Goal: Task Accomplishment & Management: Manage account settings

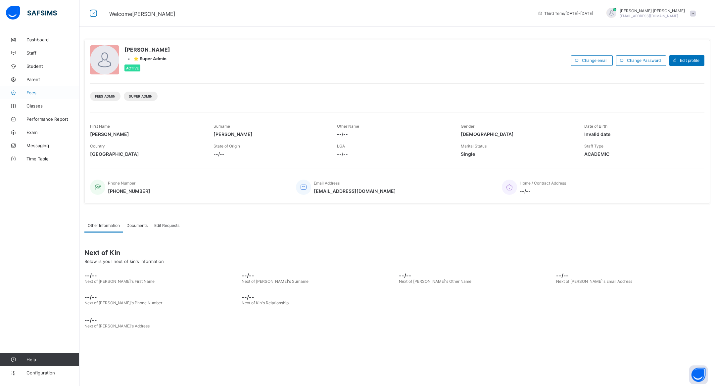
click at [44, 90] on span "Fees" at bounding box center [52, 92] width 53 height 5
select select "****"
select select "*"
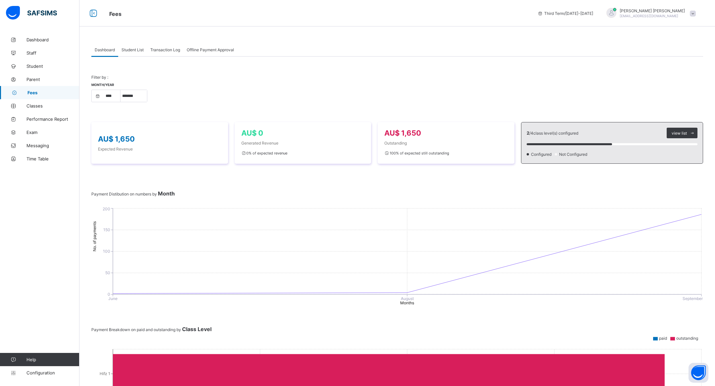
click at [133, 51] on span "Student List" at bounding box center [132, 49] width 22 height 5
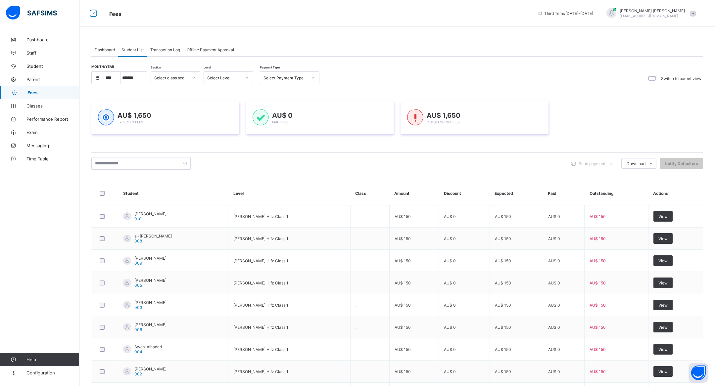
click at [165, 48] on span "Transaction Log" at bounding box center [165, 49] width 30 height 5
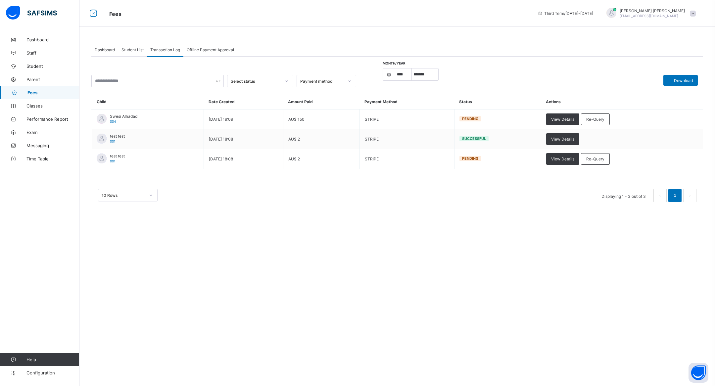
click at [206, 47] on span "Offline Payment Approval" at bounding box center [210, 49] width 47 height 5
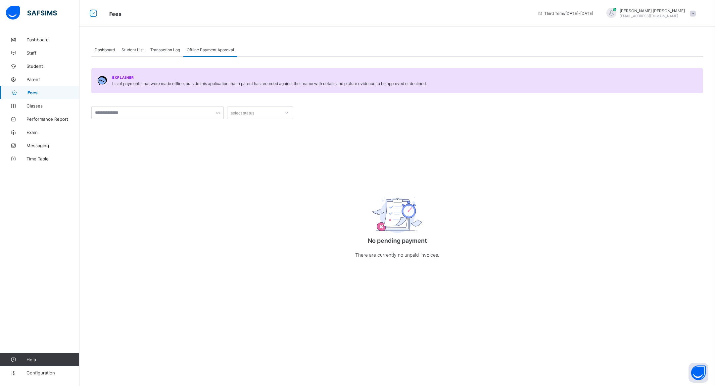
click at [168, 51] on span "Transaction Log" at bounding box center [165, 49] width 30 height 5
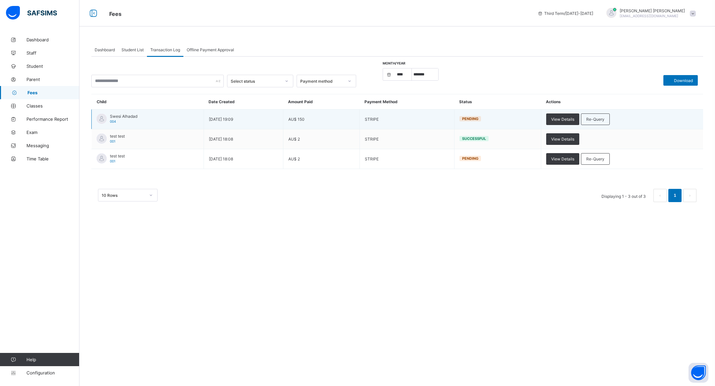
click at [129, 115] on span "Swesi Alhadad" at bounding box center [123, 116] width 27 height 5
click at [571, 117] on span "View Details" at bounding box center [562, 119] width 23 height 5
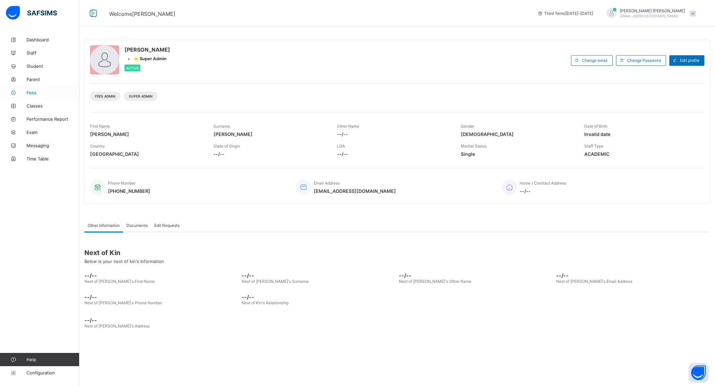
click at [47, 89] on link "Fees" at bounding box center [39, 92] width 79 height 13
select select "****"
select select "*"
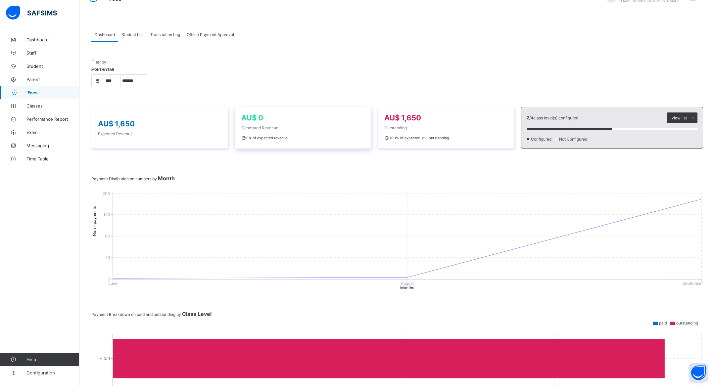
scroll to position [17, 0]
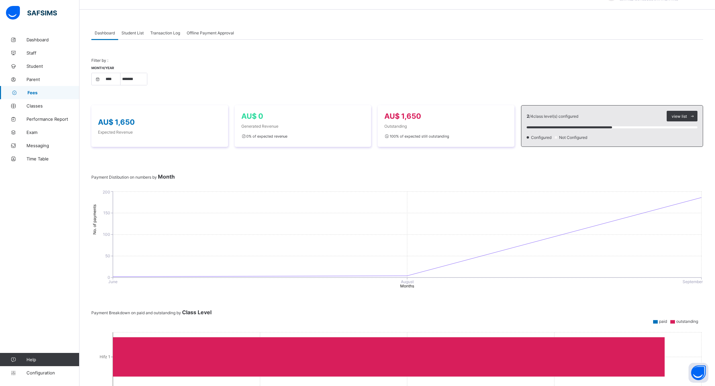
click at [571, 127] on div at bounding box center [569, 127] width 85 height 2
click at [675, 118] on span "view list" at bounding box center [679, 116] width 15 height 5
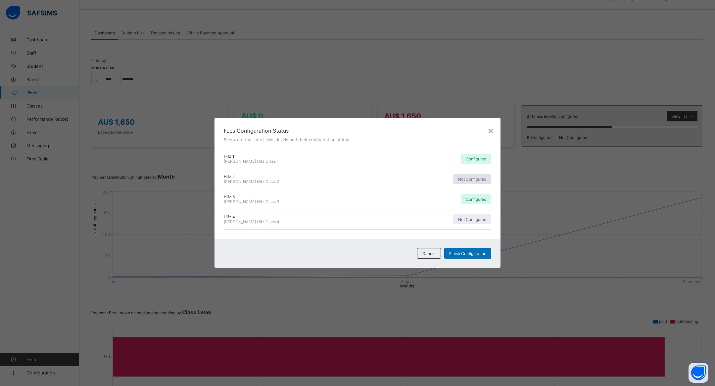
click at [469, 178] on span "Not Configured" at bounding box center [472, 179] width 28 height 5
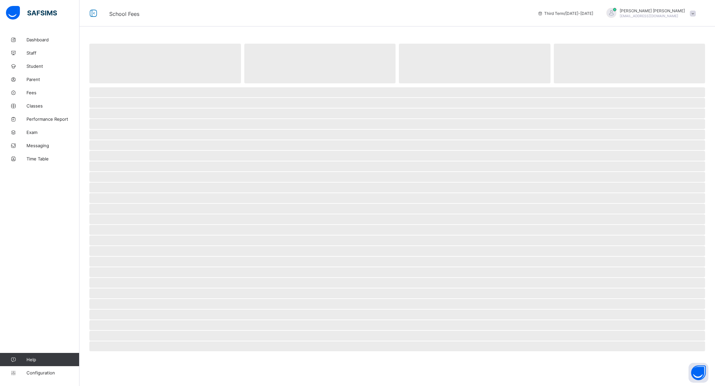
select select "****"
select select "*"
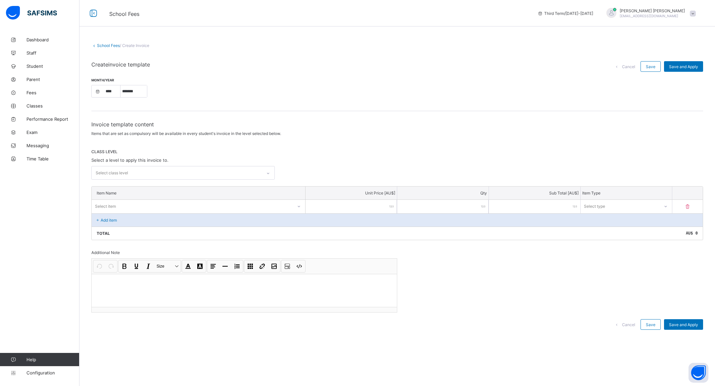
select select "****"
select select "*"
click at [101, 39] on div "School Fees / Create Invoice Create invoice template Cancel Save Save and Apply…" at bounding box center [397, 193] width 636 height 320
click at [98, 44] on link "School Fees" at bounding box center [108, 45] width 23 height 5
select select "****"
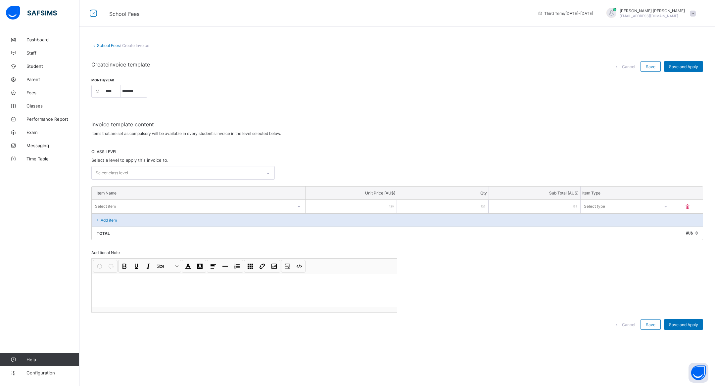
select select "*"
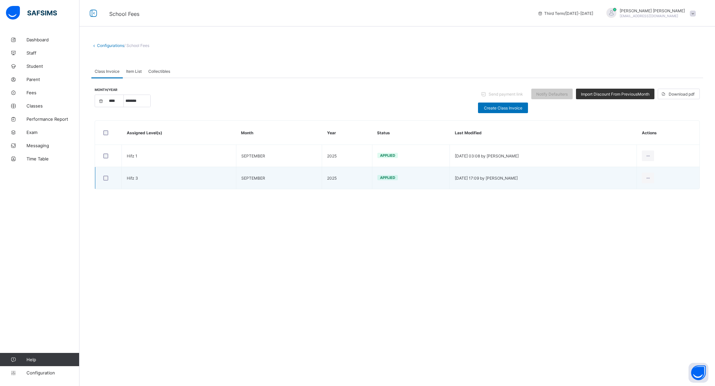
drag, startPoint x: 657, startPoint y: 179, endPoint x: 698, endPoint y: 166, distance: 43.0
click at [698, 167] on td "Edit Invoice Delete Invoice" at bounding box center [668, 178] width 63 height 22
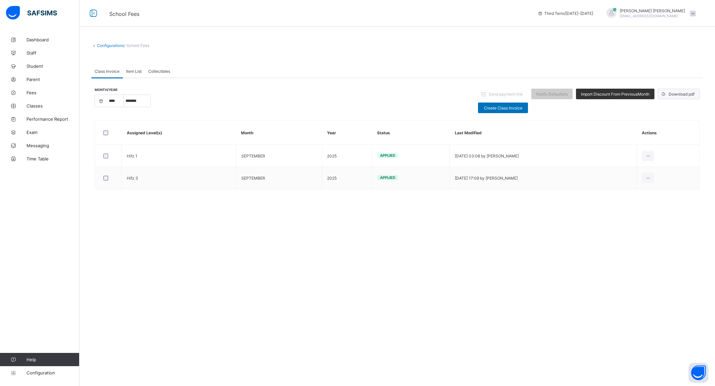
click at [687, 92] on span "Download pdf" at bounding box center [682, 94] width 26 height 5
click at [135, 73] on span "Item List" at bounding box center [134, 71] width 16 height 5
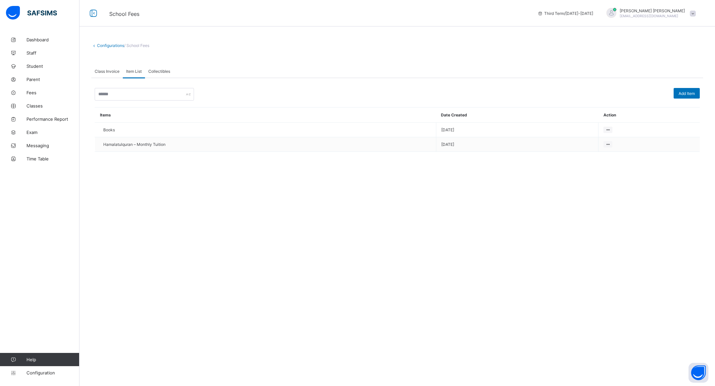
click at [110, 77] on div "Class Invoice" at bounding box center [106, 71] width 31 height 13
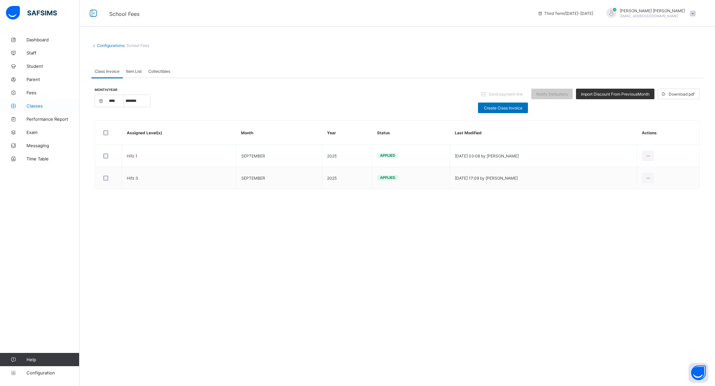
click at [31, 103] on link "Classes" at bounding box center [39, 105] width 79 height 13
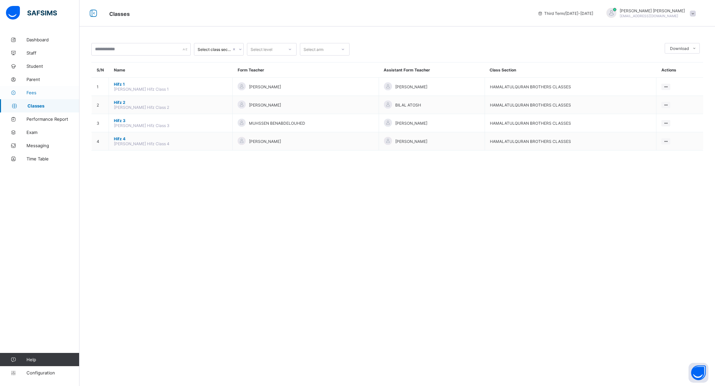
click at [44, 93] on span "Fees" at bounding box center [52, 92] width 53 height 5
select select "****"
select select "*"
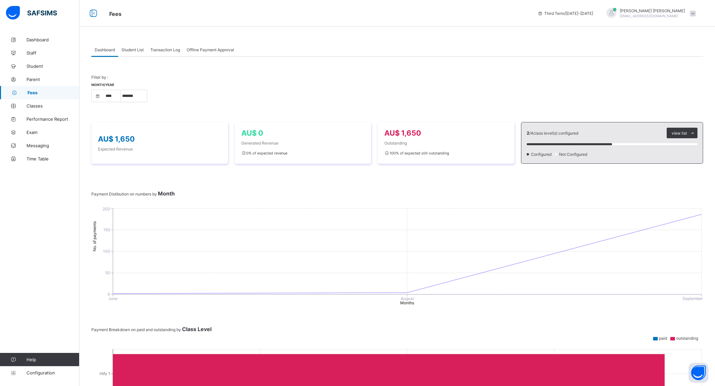
click at [137, 54] on div "Student List" at bounding box center [132, 49] width 29 height 13
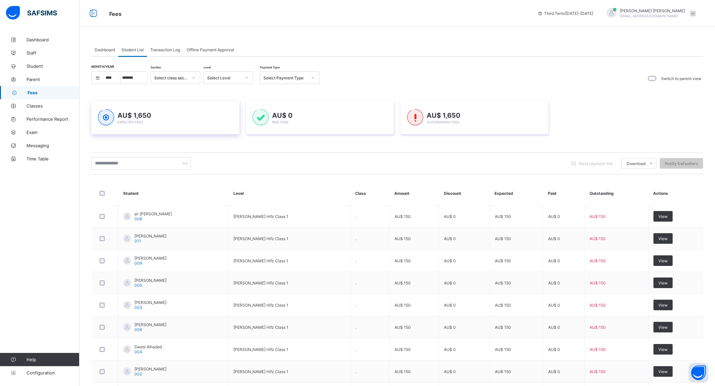
scroll to position [79, 0]
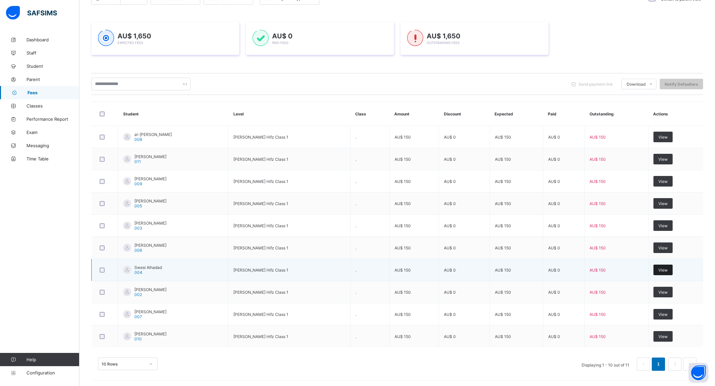
click at [664, 269] on span "View" at bounding box center [662, 270] width 9 height 5
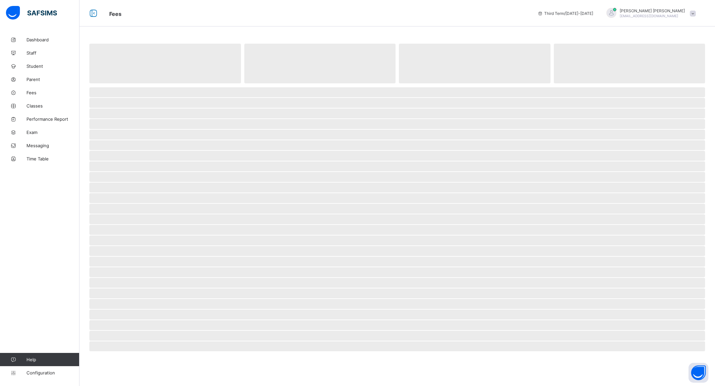
select select "****"
select select "*"
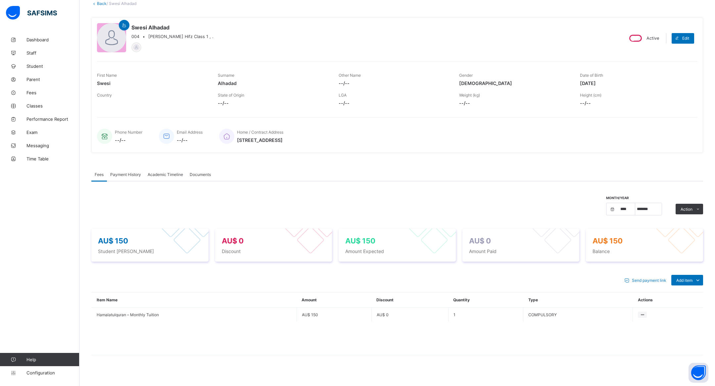
scroll to position [47, 0]
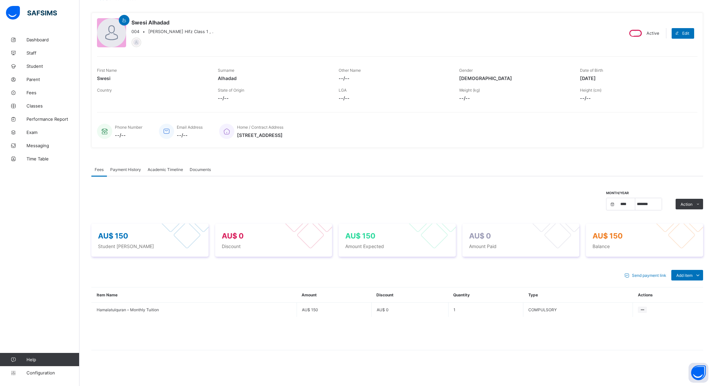
click at [126, 173] on div "Payment History" at bounding box center [125, 169] width 37 height 13
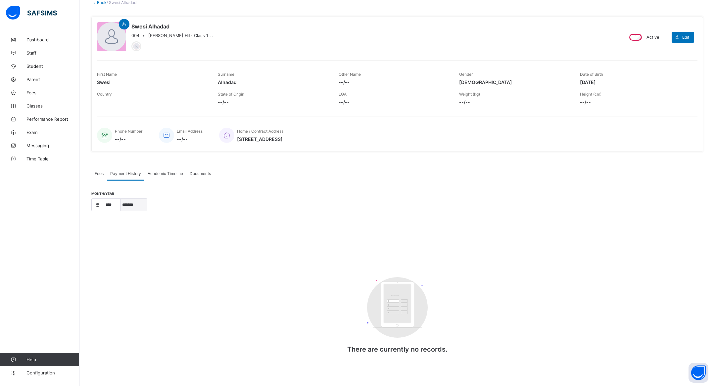
click at [134, 200] on select "***** ******* ******** ***** ***** *** **** **** ****** ********* ******* *****…" at bounding box center [133, 205] width 26 height 12
click at [156, 172] on span "Academic Timeline" at bounding box center [165, 173] width 35 height 5
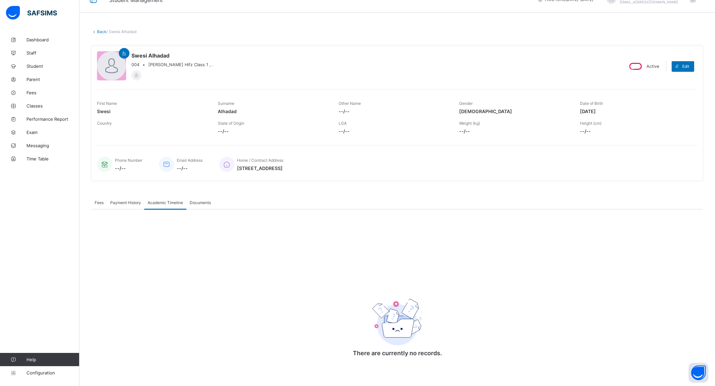
click at [206, 202] on span "Documents" at bounding box center [200, 202] width 21 height 5
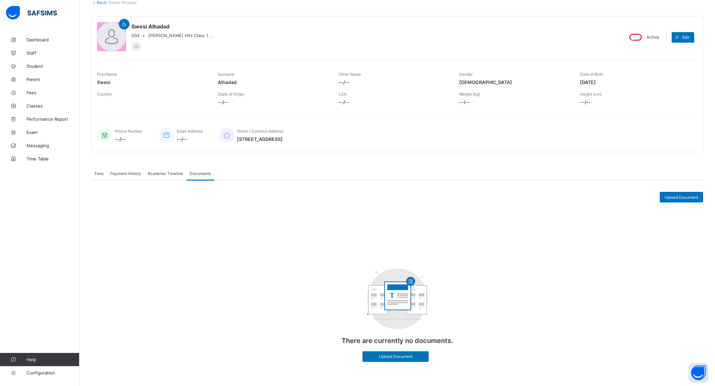
click at [103, 175] on span "Fees" at bounding box center [99, 173] width 9 height 5
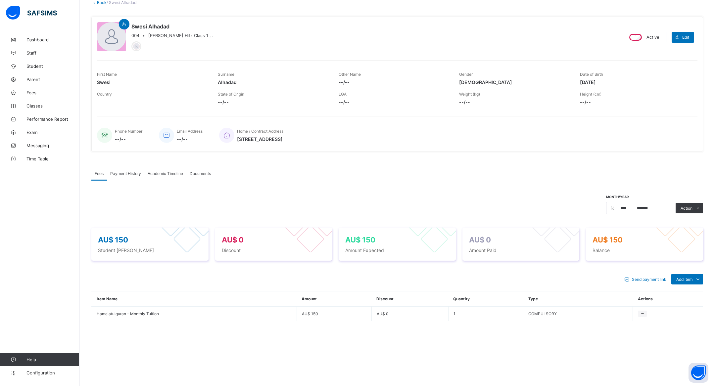
click at [130, 171] on span "Payment History" at bounding box center [125, 173] width 31 height 5
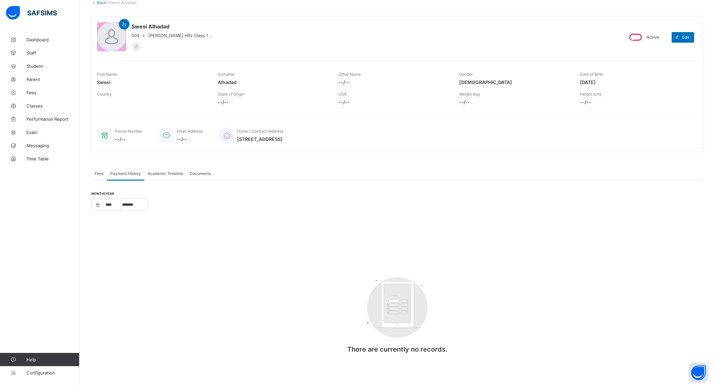
click at [101, 173] on span "Fees" at bounding box center [99, 173] width 9 height 5
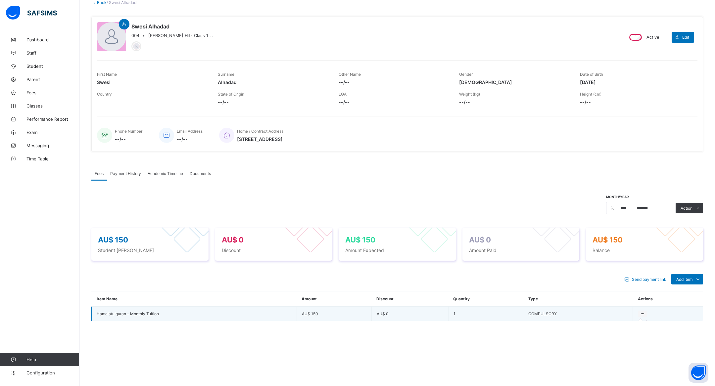
click at [642, 312] on icon at bounding box center [642, 313] width 6 height 5
click at [642, 313] on icon at bounding box center [642, 313] width 6 height 5
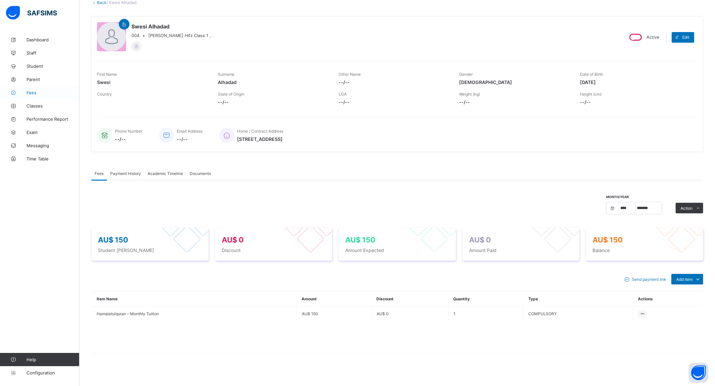
click at [44, 94] on span "Fees" at bounding box center [52, 92] width 53 height 5
select select "****"
select select "*"
select select "****"
select select "*"
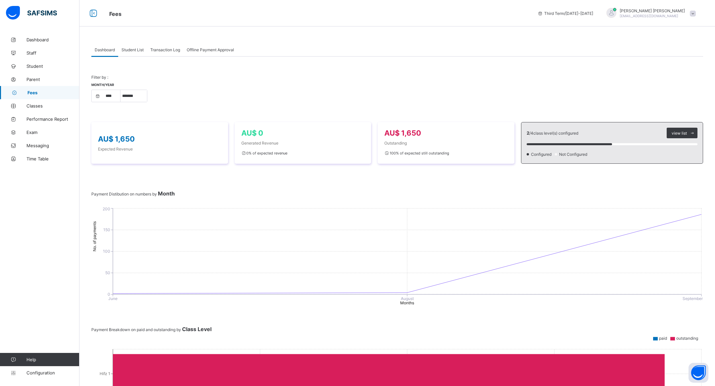
click at [171, 49] on span "Transaction Log" at bounding box center [165, 49] width 30 height 5
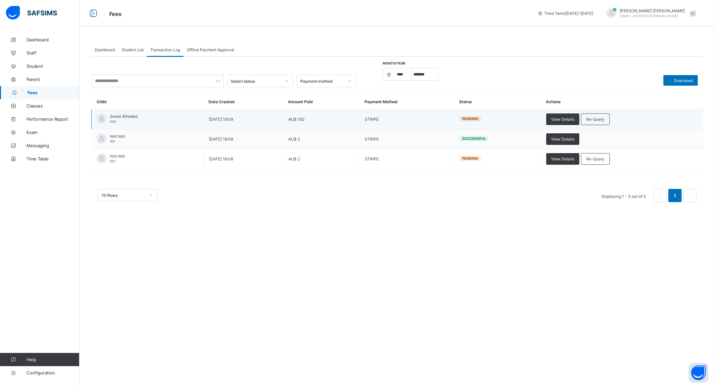
click at [129, 116] on span "Swesi Alhadad" at bounding box center [123, 116] width 27 height 5
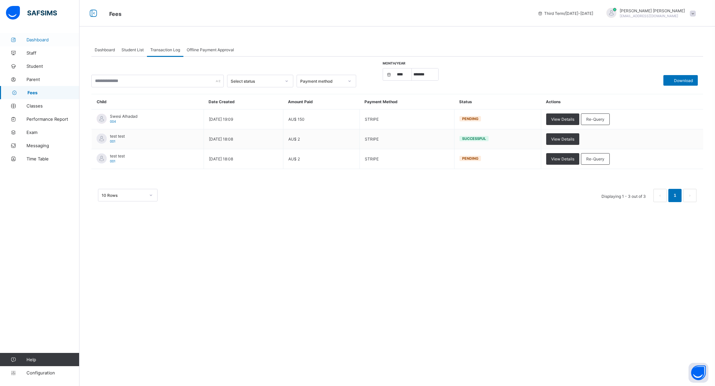
click at [37, 40] on span "Dashboard" at bounding box center [52, 39] width 53 height 5
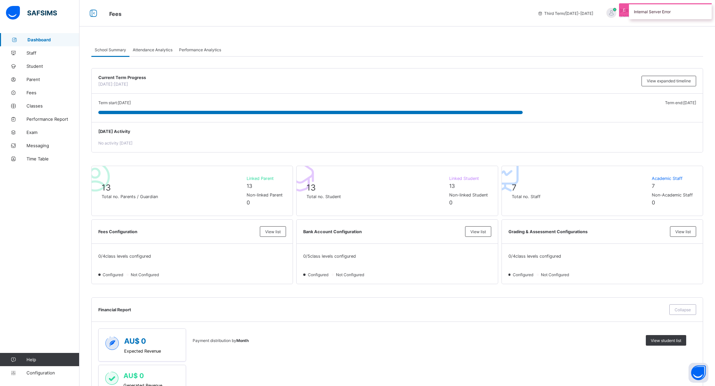
click at [636, 14] on div "Internal Server Error" at bounding box center [670, 11] width 83 height 16
click at [629, 13] on span "[PERSON_NAME]" at bounding box center [652, 10] width 65 height 5
click at [652, 29] on div "online" at bounding box center [663, 27] width 22 height 5
click at [648, 17] on span "[EMAIL_ADDRESS][DOMAIN_NAME]" at bounding box center [649, 16] width 59 height 4
click at [672, 30] on span "online" at bounding box center [666, 27] width 17 height 5
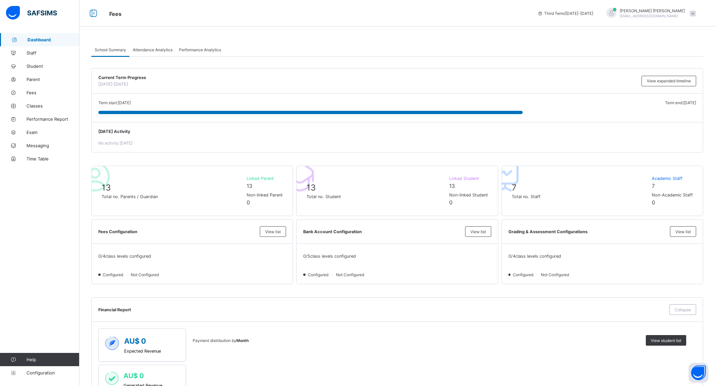
click at [691, 14] on span at bounding box center [693, 14] width 6 height 6
click at [673, 41] on span "Notifications" at bounding box center [674, 40] width 44 height 8
click at [662, 16] on span "[EMAIL_ADDRESS][DOMAIN_NAME]" at bounding box center [649, 16] width 59 height 4
click at [670, 51] on span "Profile" at bounding box center [674, 53] width 44 height 8
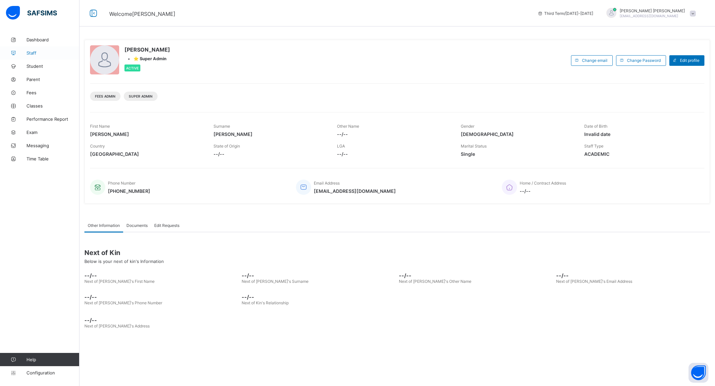
click at [32, 53] on span "Staff" at bounding box center [52, 52] width 53 height 5
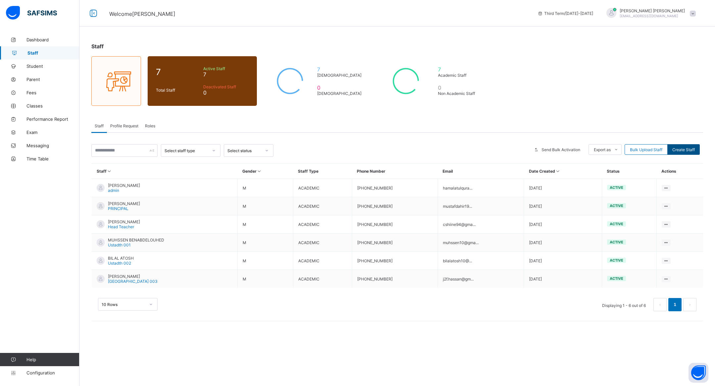
click at [679, 150] on span "Create Staff" at bounding box center [683, 149] width 23 height 5
select select "**"
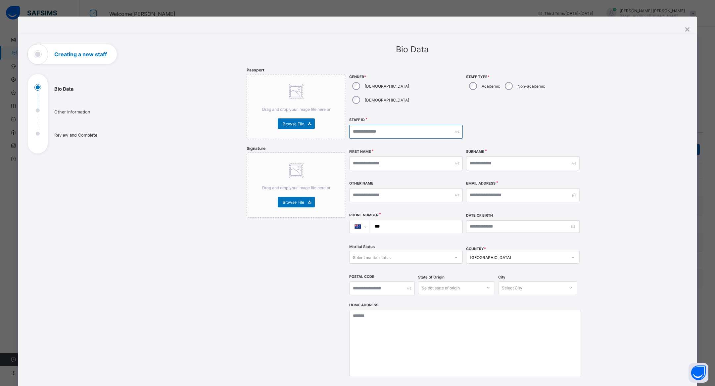
click at [370, 125] on input "text" at bounding box center [406, 132] width 114 height 14
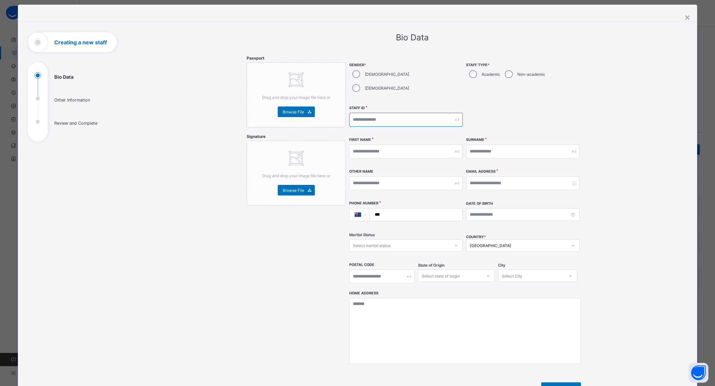
scroll to position [9, 0]
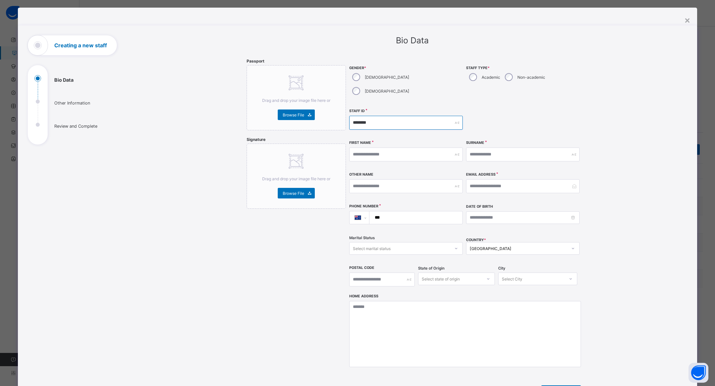
type input "********"
click at [418, 148] on input "text" at bounding box center [406, 155] width 114 height 14
type input "******"
click at [684, 18] on div "×" at bounding box center [687, 19] width 6 height 11
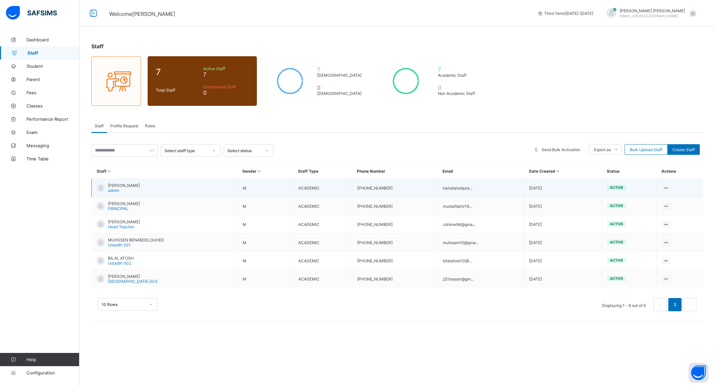
click at [140, 184] on span "[PERSON_NAME]" at bounding box center [124, 185] width 32 height 5
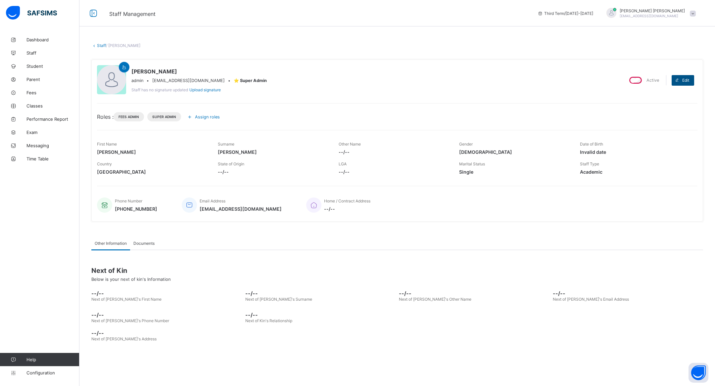
click at [685, 82] on div "Edit" at bounding box center [683, 80] width 23 height 11
select select "**"
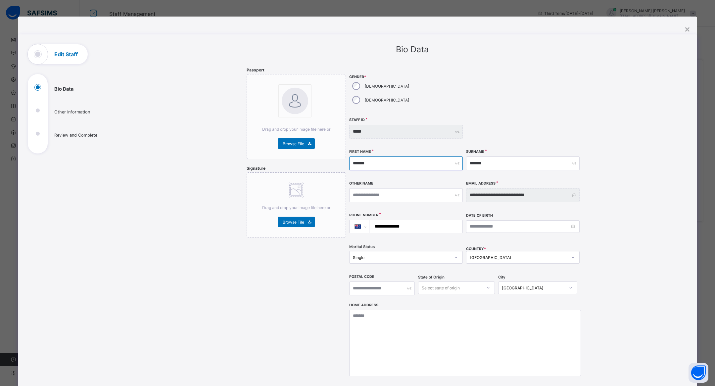
click at [389, 157] on input "*******" at bounding box center [406, 164] width 114 height 14
click at [685, 28] on div "×" at bounding box center [687, 28] width 6 height 11
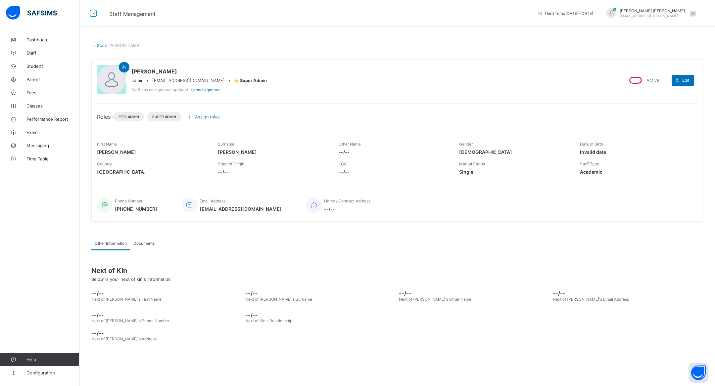
click at [212, 112] on div "Assign roles" at bounding box center [204, 117] width 40 height 11
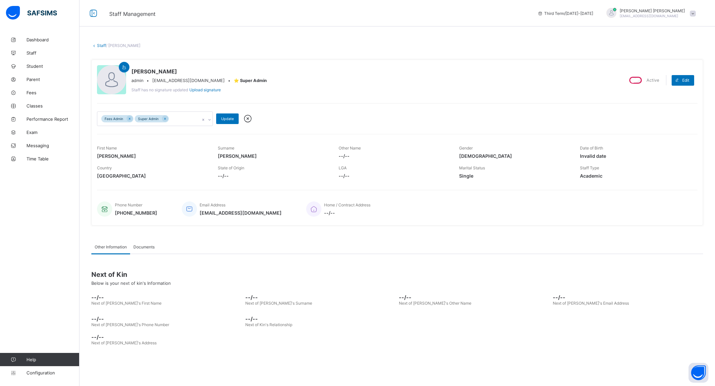
click at [193, 117] on div "Fees Admin Super Admin" at bounding box center [148, 119] width 103 height 14
click at [250, 119] on icon at bounding box center [248, 119] width 12 height 10
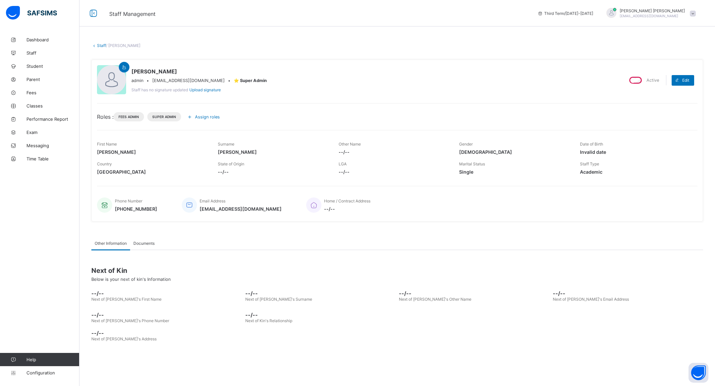
click at [244, 79] on span "⭐ Super Admin" at bounding box center [250, 80] width 33 height 5
click at [205, 89] on span "Upload signature" at bounding box center [204, 89] width 31 height 5
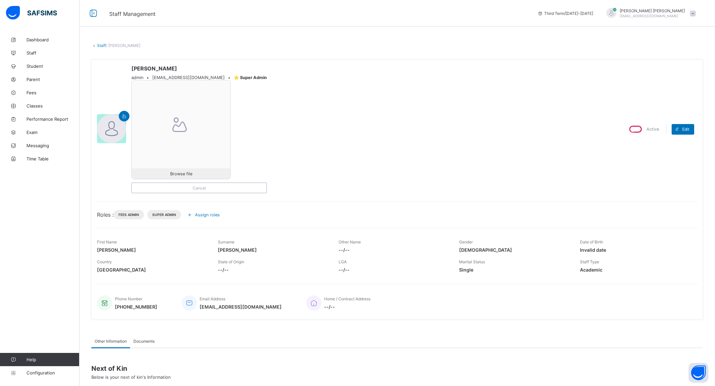
click at [180, 150] on div at bounding box center [181, 129] width 99 height 99
click at [180, 174] on span "Browse file" at bounding box center [181, 173] width 22 height 5
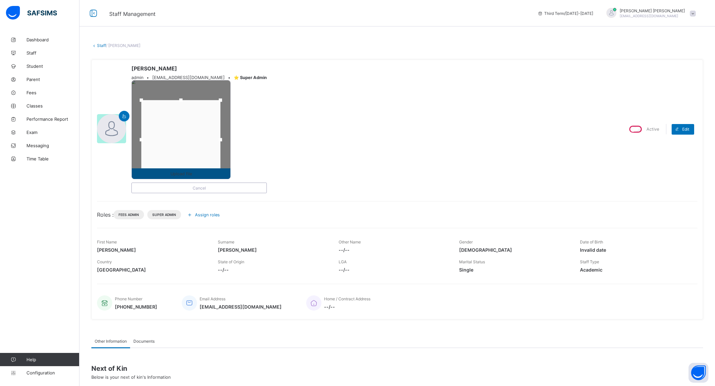
drag, startPoint x: 185, startPoint y: 138, endPoint x: 185, endPoint y: 172, distance: 34.4
click at [185, 172] on div "Upload file" at bounding box center [180, 129] width 99 height 99
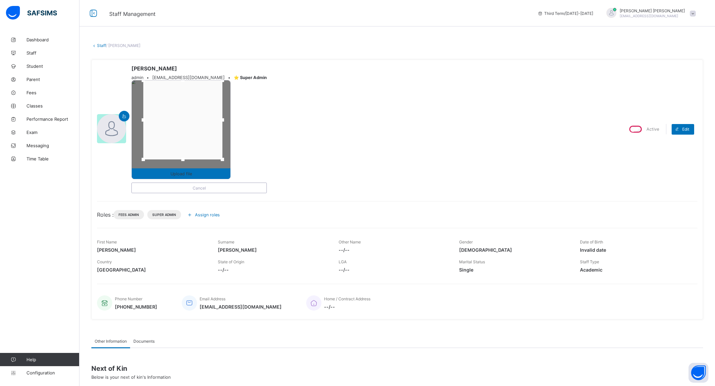
drag, startPoint x: 188, startPoint y: 124, endPoint x: 190, endPoint y: 98, distance: 25.9
click at [190, 98] on div at bounding box center [182, 119] width 79 height 79
drag, startPoint x: 144, startPoint y: 83, endPoint x: 141, endPoint y: 87, distance: 5.0
click at [141, 87] on div at bounding box center [139, 84] width 3 height 3
drag, startPoint x: 181, startPoint y: 161, endPoint x: 182, endPoint y: 158, distance: 3.8
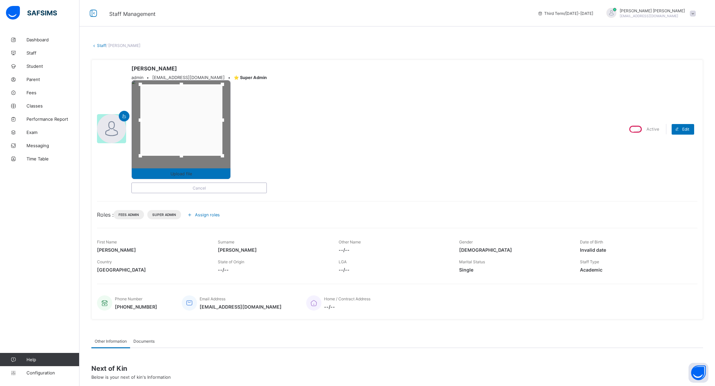
click at [182, 158] on div at bounding box center [181, 155] width 3 height 3
click at [191, 131] on div at bounding box center [182, 120] width 82 height 71
click at [182, 89] on div at bounding box center [182, 86] width 3 height 3
click at [277, 117] on div "[PERSON_NAME] [PERSON_NAME][EMAIL_ADDRESS][DOMAIN_NAME] • ⭐ Super Admin Upload …" at bounding box center [357, 129] width 521 height 128
click at [200, 172] on div "Upload file" at bounding box center [181, 173] width 99 height 11
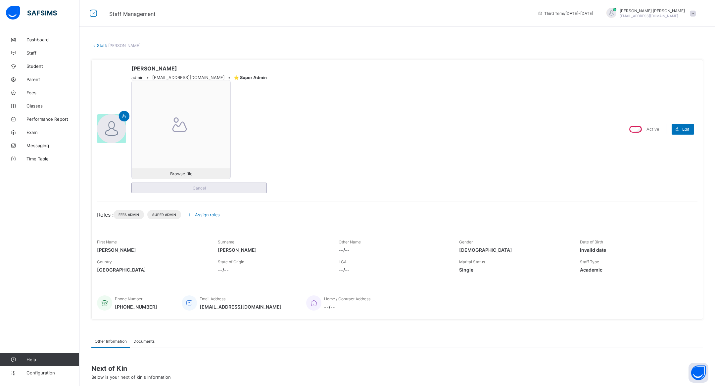
click at [211, 192] on div "Cancel" at bounding box center [198, 188] width 135 height 11
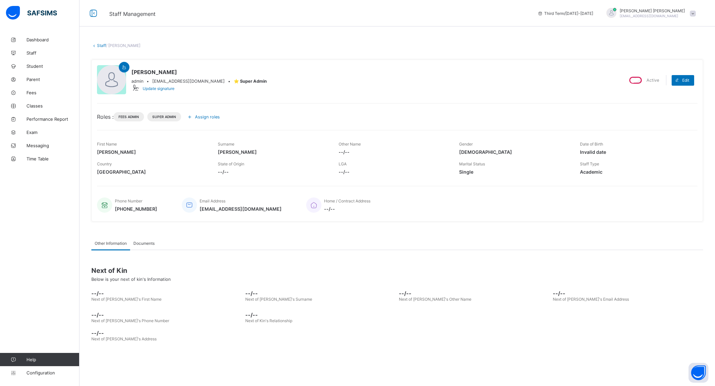
click at [157, 94] on div "MOHAMED MOHAMED admin • hamalatulquraninstitute@gmail.com • ⭐ Super Admin Updat…" at bounding box center [357, 80] width 521 height 30
click at [157, 92] on div "Update signature" at bounding box center [198, 88] width 135 height 8
click at [157, 87] on span "Update signature" at bounding box center [159, 88] width 32 height 5
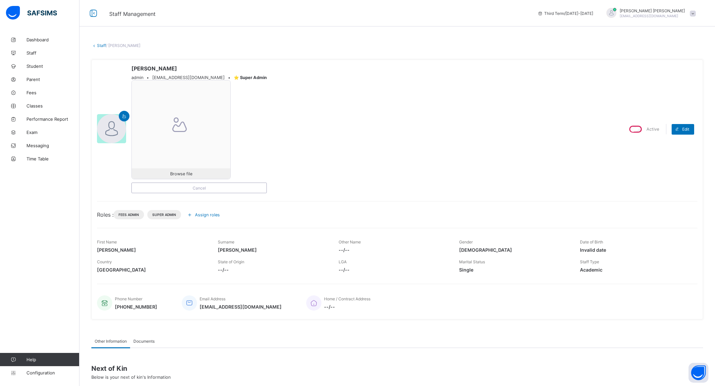
click at [183, 121] on icon at bounding box center [179, 125] width 23 height 20
click at [196, 190] on span "Cancel" at bounding box center [199, 188] width 125 height 5
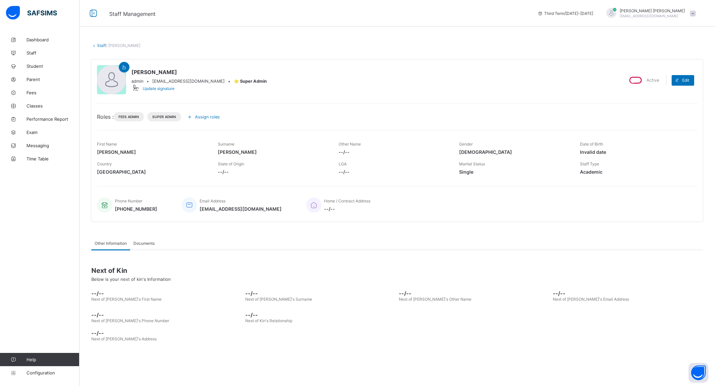
click at [120, 88] on div at bounding box center [111, 79] width 29 height 29
click at [123, 71] on div at bounding box center [124, 67] width 11 height 11
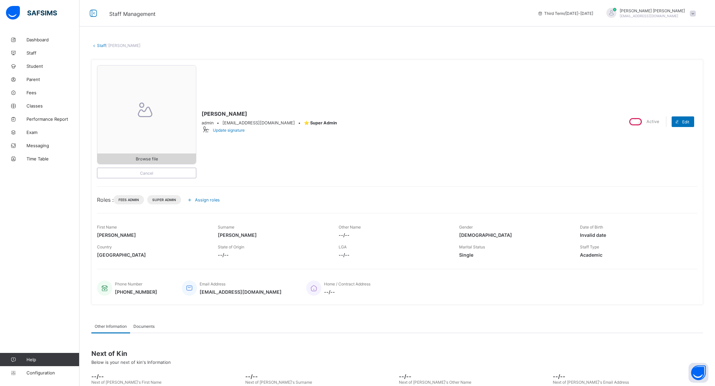
click at [156, 160] on span "Browse file" at bounding box center [147, 159] width 22 height 5
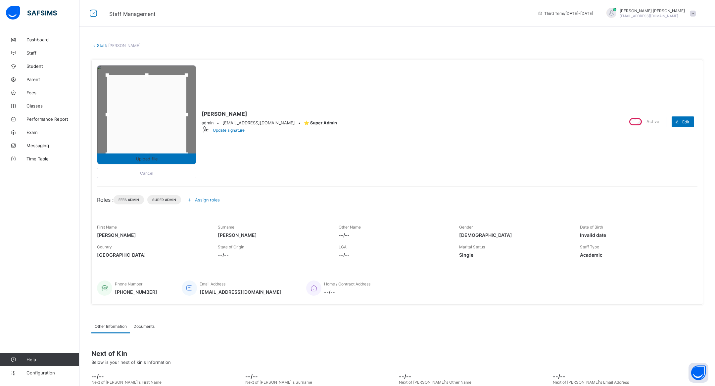
click at [170, 135] on div at bounding box center [146, 114] width 79 height 79
click at [167, 158] on span "Upload file" at bounding box center [146, 159] width 99 height 5
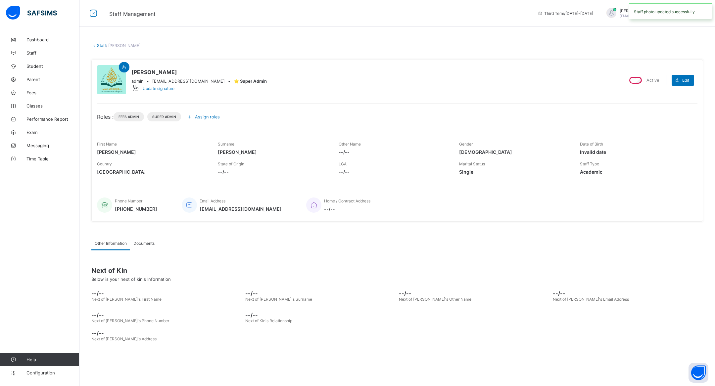
click at [316, 89] on div "MOHAMED MOHAMED admin • hamalatulquraninstitute@gmail.com • ⭐ Super Admin Updat…" at bounding box center [357, 80] width 521 height 30
click at [159, 91] on span "Update signature" at bounding box center [159, 88] width 32 height 5
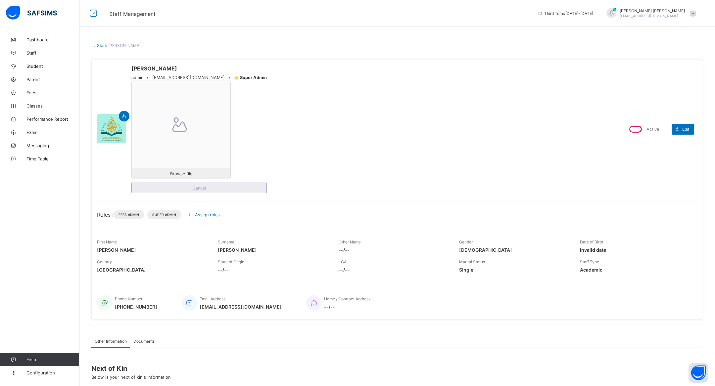
click at [197, 184] on div "Cancel" at bounding box center [198, 188] width 135 height 11
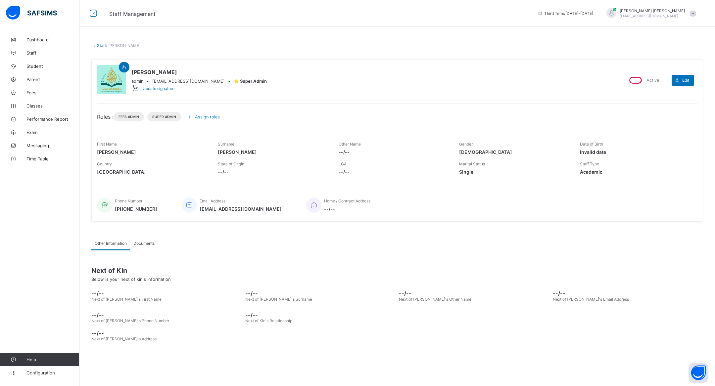
click at [232, 79] on div "admin • hamalatulquraninstitute@gmail.com • ⭐ Super Admin" at bounding box center [198, 81] width 135 height 5
click at [122, 84] on div at bounding box center [111, 79] width 29 height 29
click at [235, 81] on span "⭐ Super Admin" at bounding box center [250, 81] width 33 height 5
drag, startPoint x: 225, startPoint y: 81, endPoint x: 293, endPoint y: 82, distance: 67.5
click at [293, 82] on div "MOHAMED MOHAMED admin • hamalatulquraninstitute@gmail.com • ⭐ Super Admin Updat…" at bounding box center [357, 80] width 521 height 30
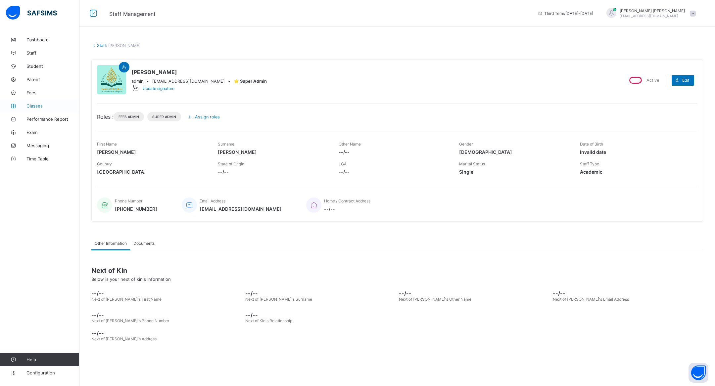
click at [47, 104] on span "Classes" at bounding box center [52, 105] width 53 height 5
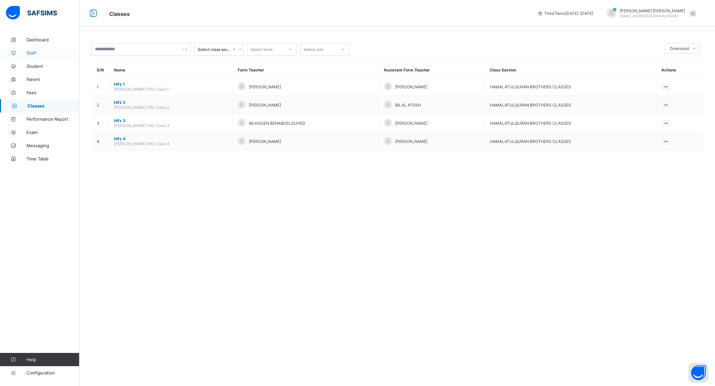
click at [43, 54] on span "Staff" at bounding box center [52, 52] width 53 height 5
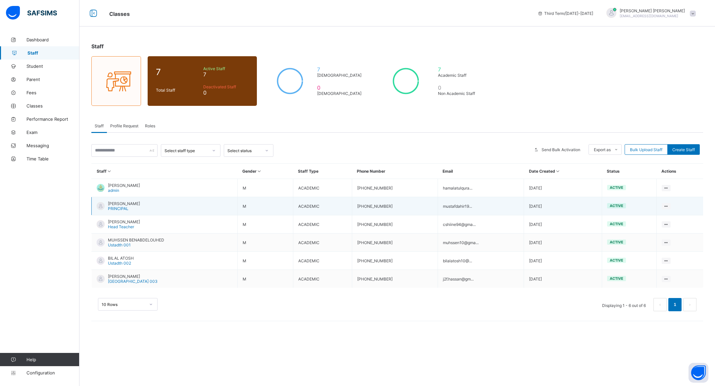
click at [127, 202] on span "[PERSON_NAME]" at bounding box center [124, 203] width 32 height 5
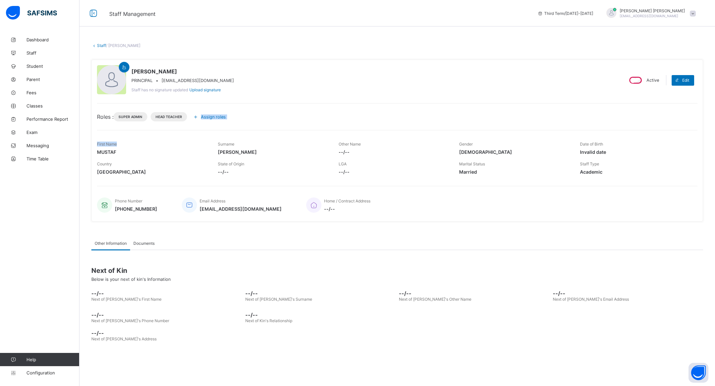
drag, startPoint x: 214, startPoint y: 113, endPoint x: 206, endPoint y: 143, distance: 30.7
click at [206, 143] on div "MUSTAF SHARIF PRINCIPAL • mustafdahir1993@gmail.com Staff has no signature upda…" at bounding box center [397, 141] width 612 height 162
click at [231, 92] on div "MUSTAF SHARIF PRINCIPAL • mustafdahir1993@gmail.com Staff has no signature upda…" at bounding box center [357, 80] width 521 height 30
click at [213, 117] on span "Assign roles" at bounding box center [213, 117] width 25 height 5
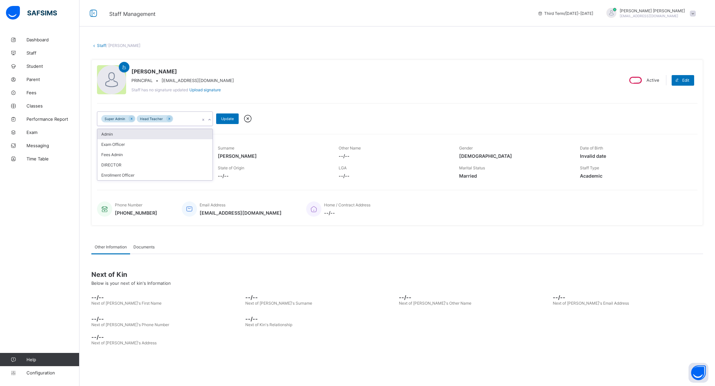
click at [186, 119] on div "Super Admin Head Teacher" at bounding box center [148, 119] width 103 height 14
click at [249, 119] on icon at bounding box center [248, 119] width 12 height 10
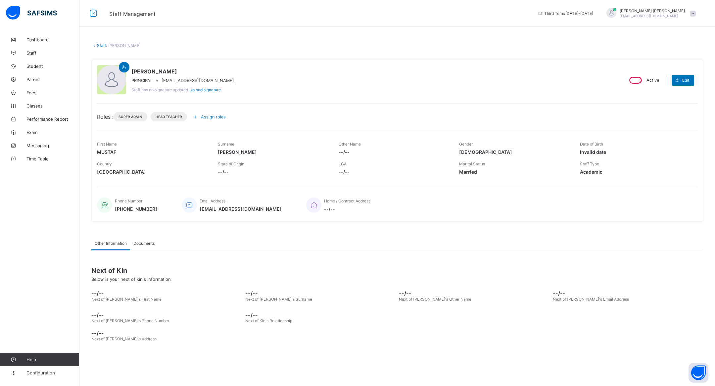
click at [185, 202] on icon at bounding box center [189, 205] width 9 height 8
click at [40, 95] on span "Fees" at bounding box center [52, 92] width 53 height 5
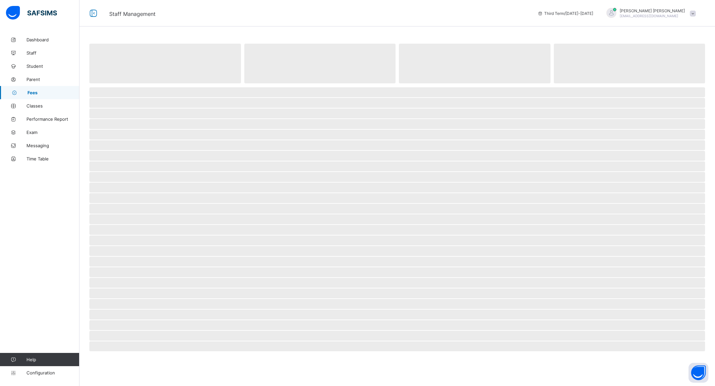
select select "****"
select select "*"
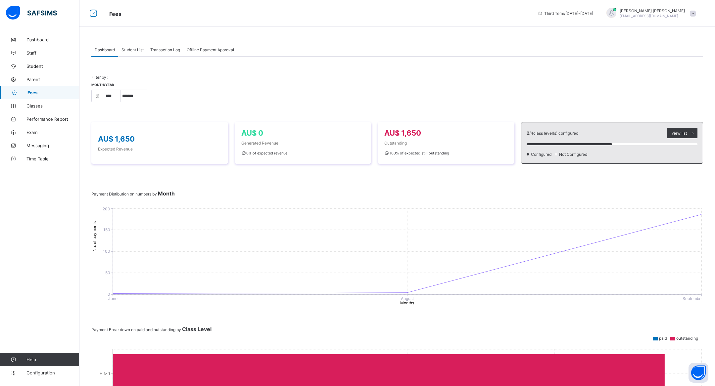
click at [138, 51] on span "Student List" at bounding box center [132, 49] width 22 height 5
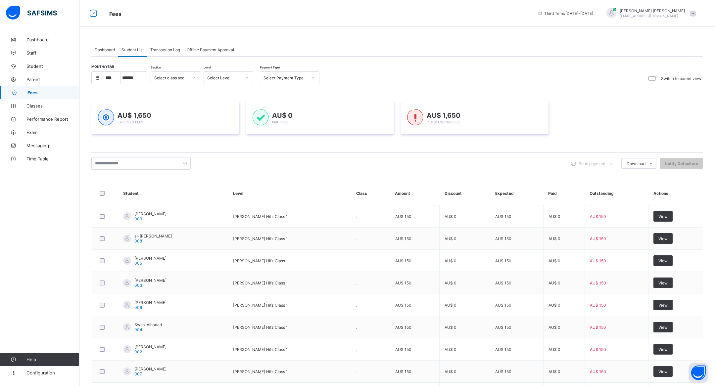
click at [167, 48] on span "Transaction Log" at bounding box center [165, 49] width 30 height 5
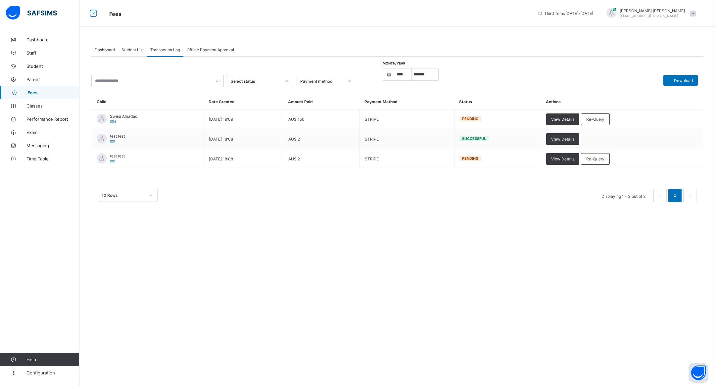
click at [205, 52] on div "Offline Payment Approval" at bounding box center [210, 49] width 54 height 13
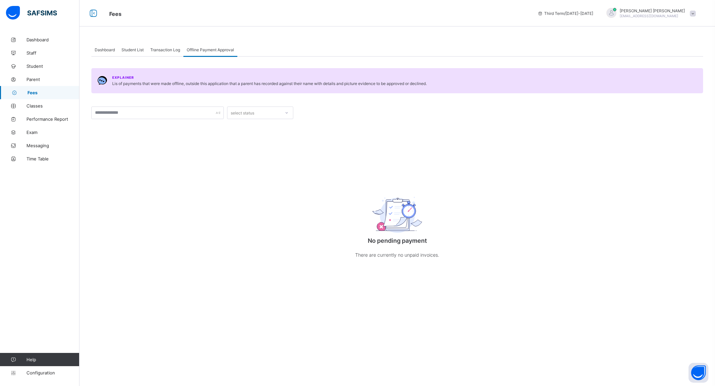
click at [164, 52] on div "Transaction Log" at bounding box center [165, 49] width 36 height 13
